Goal: Find specific page/section: Find specific page/section

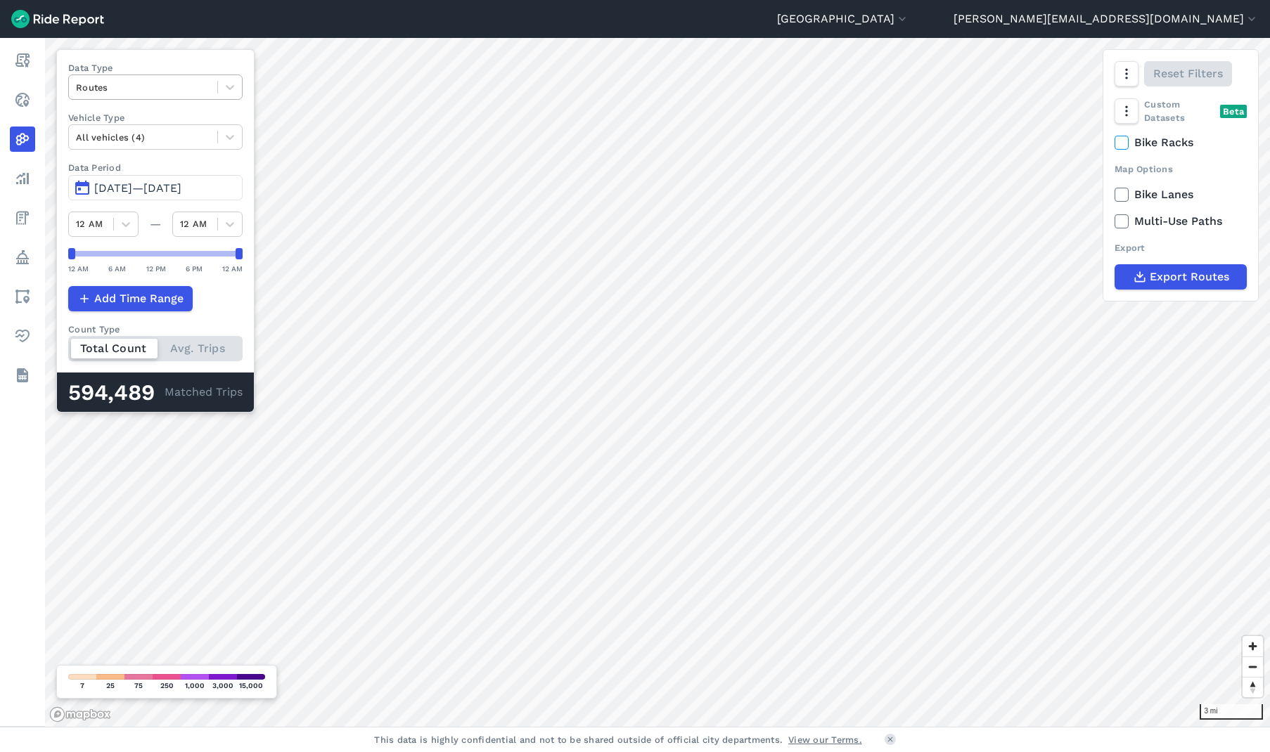
click at [174, 90] on div at bounding box center [143, 87] width 134 height 16
click at [131, 171] on div "Curb Events" at bounding box center [155, 170] width 174 height 25
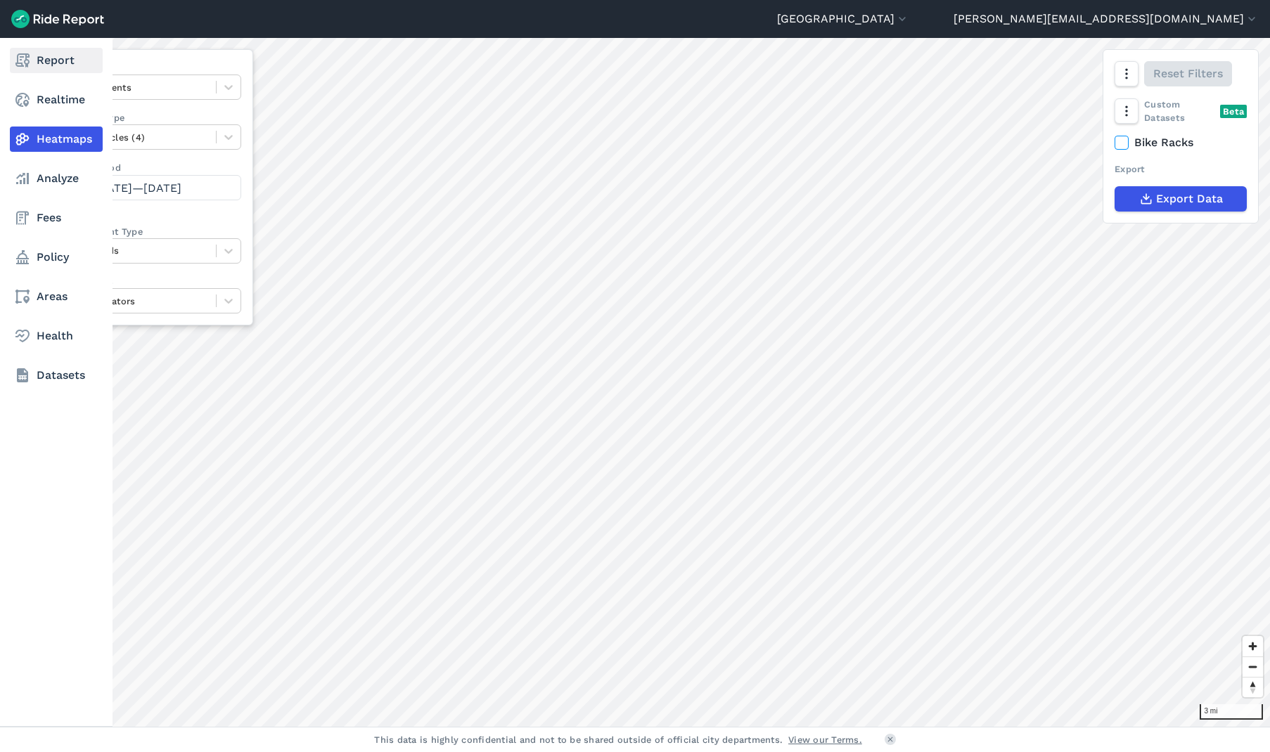
click at [23, 63] on icon at bounding box center [22, 60] width 17 height 17
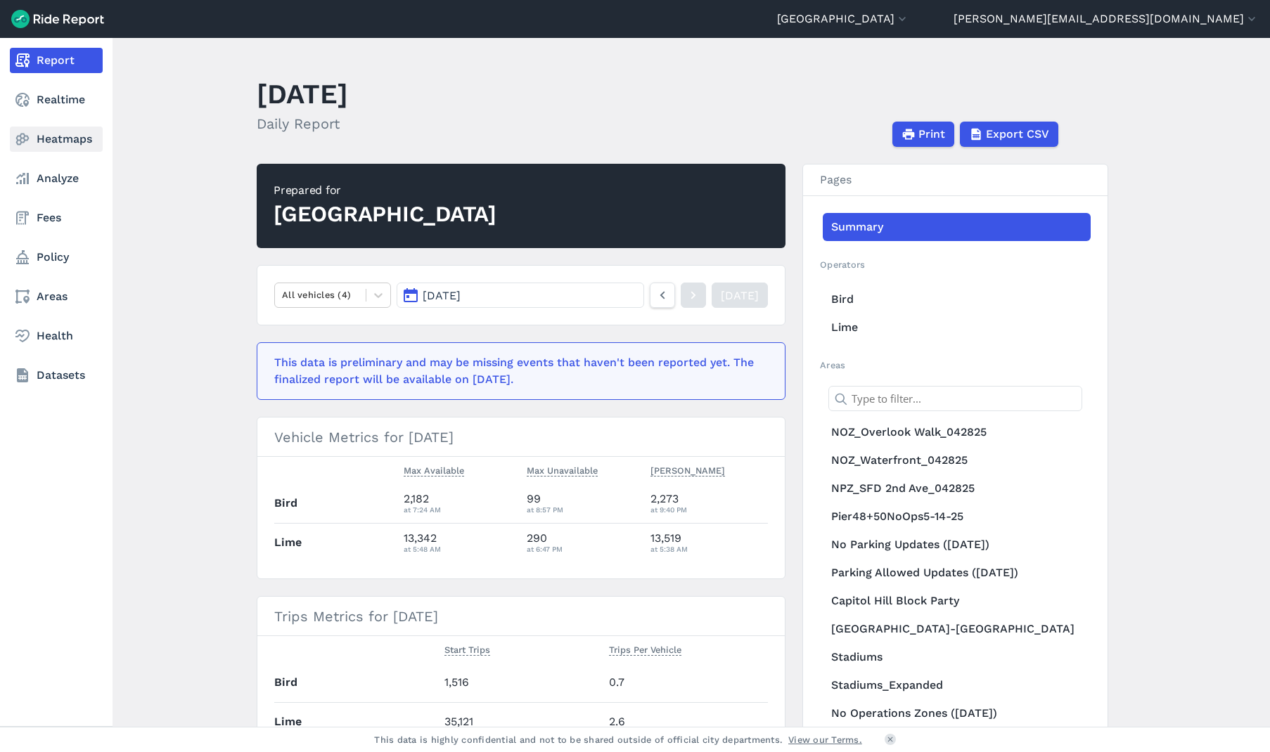
click at [49, 137] on link "Heatmaps" at bounding box center [56, 139] width 93 height 25
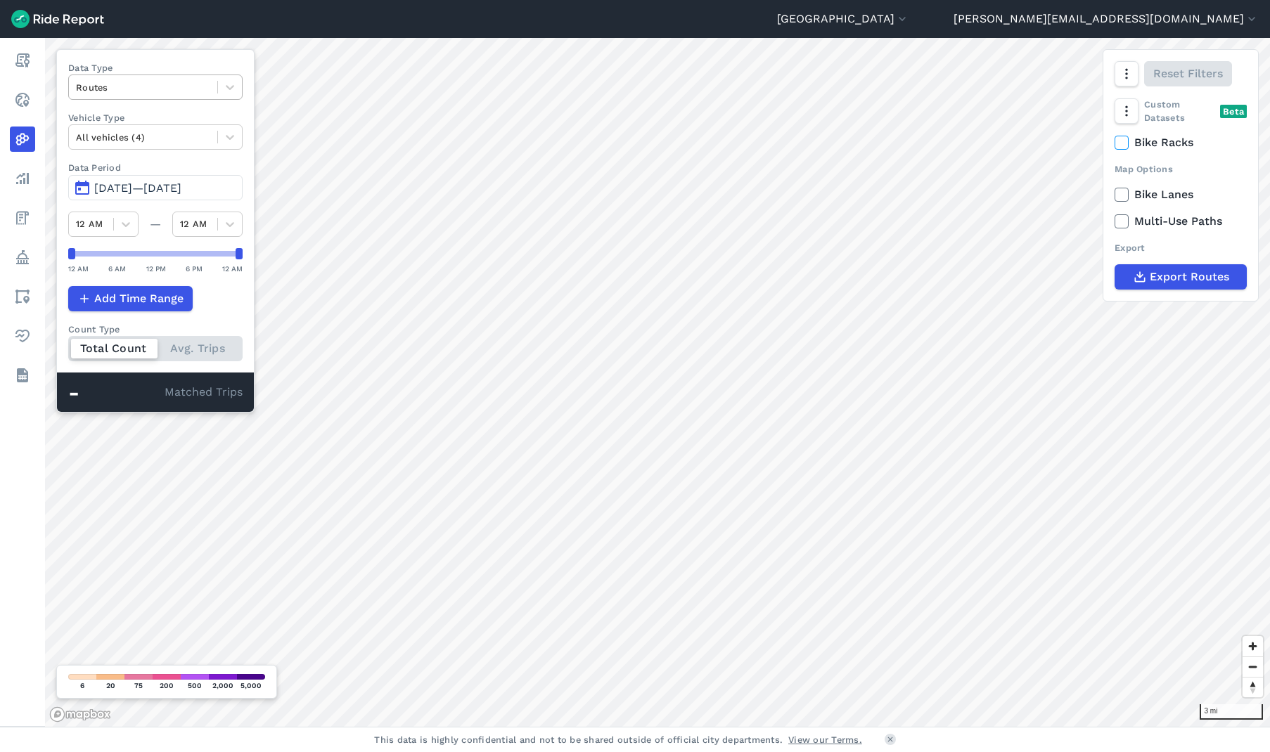
click at [139, 93] on div at bounding box center [143, 87] width 134 height 16
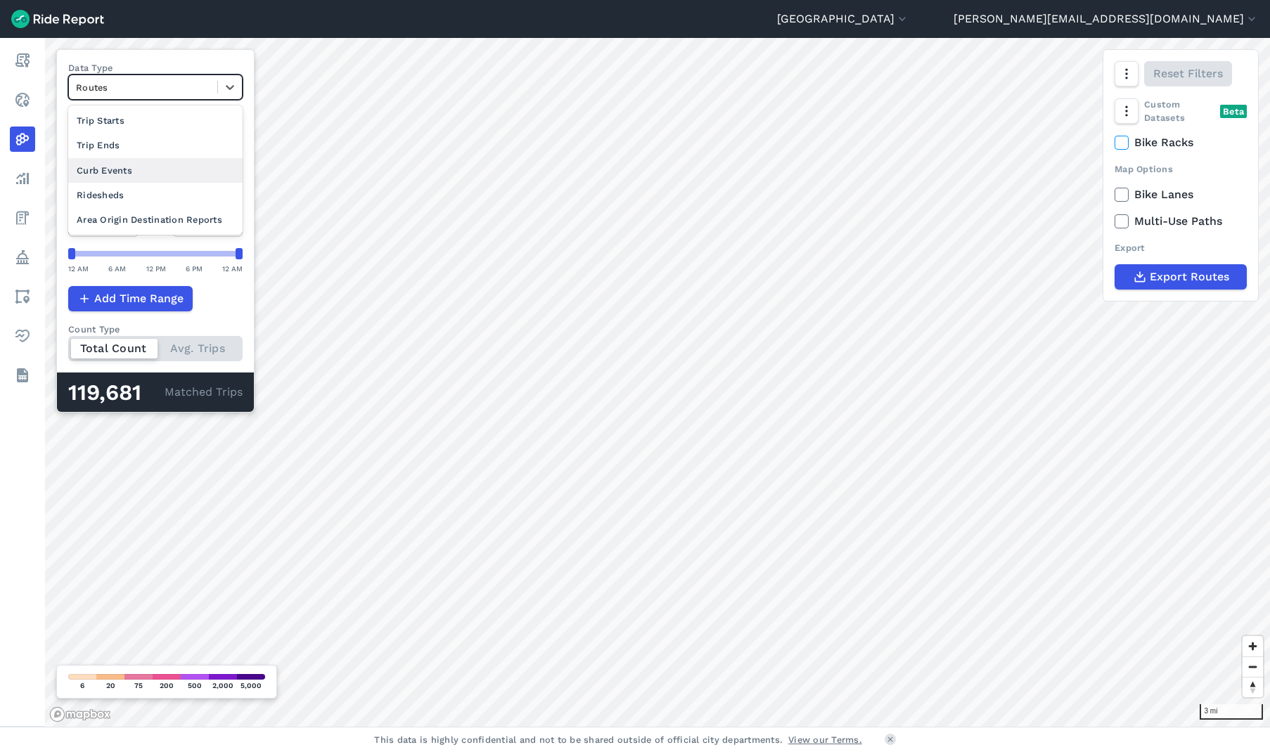
click at [118, 169] on div "Curb Events" at bounding box center [155, 170] width 174 height 25
